Goal: Complete application form: Complete application form

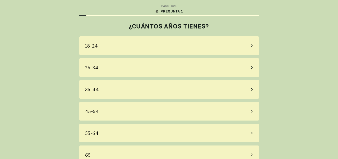
click at [252, 134] on icon at bounding box center [252, 132] width 3 height 5
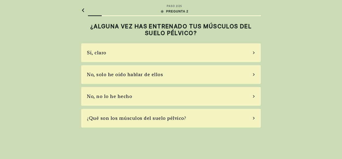
click at [253, 118] on icon at bounding box center [253, 118] width 3 height 5
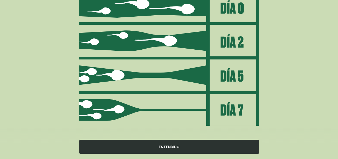
scroll to position [83, 0]
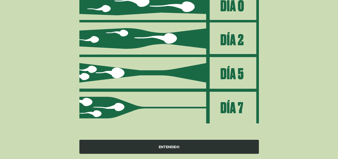
click at [169, 147] on div "ENTENDIDO" at bounding box center [169, 147] width 180 height 14
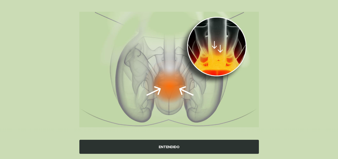
scroll to position [63, 0]
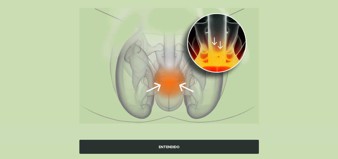
click at [169, 147] on div "ENTENDIDO" at bounding box center [169, 147] width 180 height 14
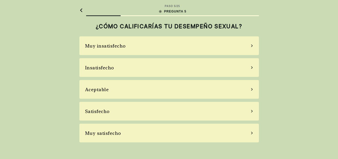
scroll to position [0, 0]
click at [253, 43] on div "Muy insatisfecho" at bounding box center [171, 45] width 180 height 19
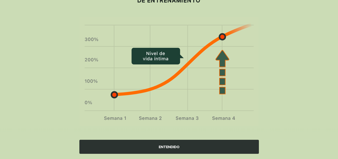
scroll to position [36, 0]
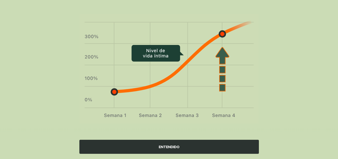
click at [167, 144] on div "ENTENDIDO" at bounding box center [169, 147] width 180 height 14
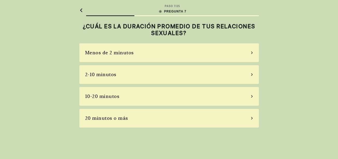
scroll to position [0, 0]
click at [252, 52] on div "Menos de 2 minutos" at bounding box center [171, 52] width 180 height 19
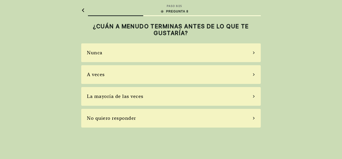
click at [252, 95] on icon at bounding box center [253, 96] width 3 height 5
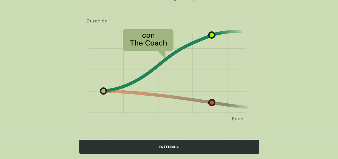
scroll to position [58, 0]
click at [168, 144] on div "ENTENDIDO" at bounding box center [169, 147] width 180 height 14
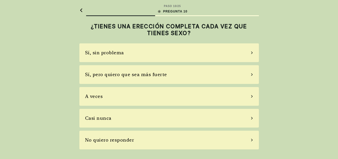
scroll to position [0, 0]
click at [253, 118] on icon at bounding box center [253, 118] width 3 height 5
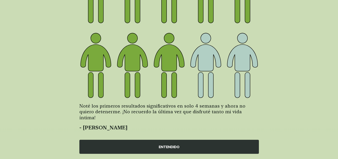
scroll to position [93, 0]
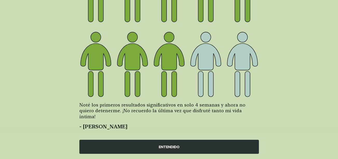
click at [169, 145] on div "ENTENDIDO" at bounding box center [169, 147] width 180 height 14
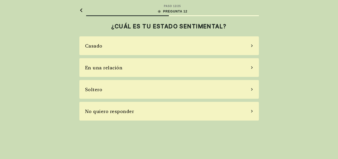
scroll to position [0, 0]
click at [253, 43] on div "Casado" at bounding box center [171, 45] width 180 height 19
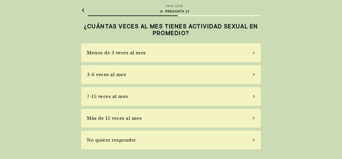
click at [253, 51] on div "Menos de 3 veces al mes" at bounding box center [171, 52] width 180 height 19
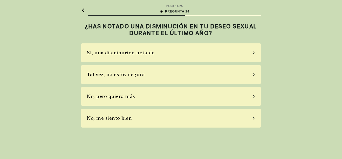
click at [253, 51] on div "Sí, una disminución notable" at bounding box center [171, 52] width 180 height 19
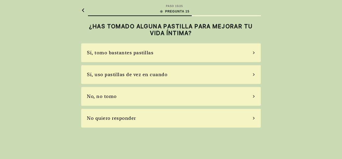
click at [253, 95] on div "No, no tomo" at bounding box center [171, 96] width 180 height 19
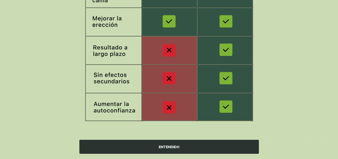
scroll to position [116, 0]
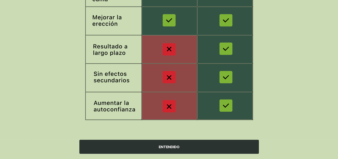
click at [175, 146] on div "ENTENDIDO" at bounding box center [169, 147] width 180 height 14
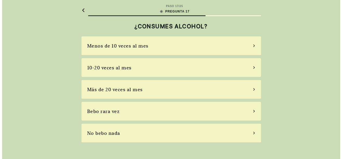
scroll to position [0, 0]
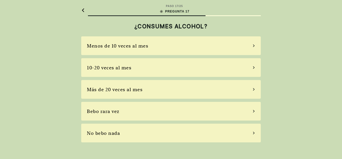
click at [254, 107] on div "Bebo rara vez" at bounding box center [171, 111] width 180 height 19
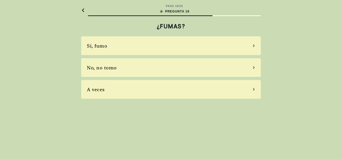
click at [253, 67] on icon at bounding box center [253, 67] width 3 height 5
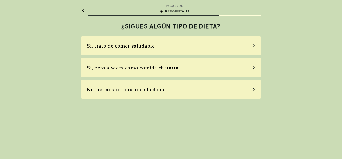
click at [253, 45] on icon at bounding box center [253, 45] width 3 height 5
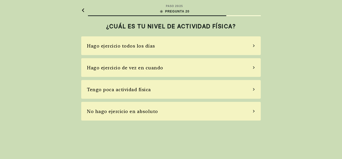
click at [254, 88] on icon at bounding box center [253, 89] width 3 height 5
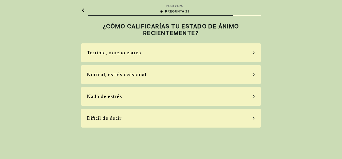
click at [255, 54] on icon at bounding box center [253, 52] width 3 height 5
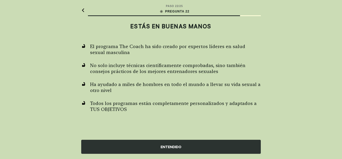
click at [174, 148] on div "ENTENDIDO" at bounding box center [171, 147] width 180 height 14
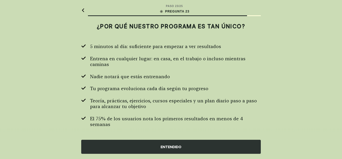
click at [174, 148] on div "ENTENDIDO" at bounding box center [171, 147] width 180 height 14
